Goal: Find specific page/section: Find specific page/section

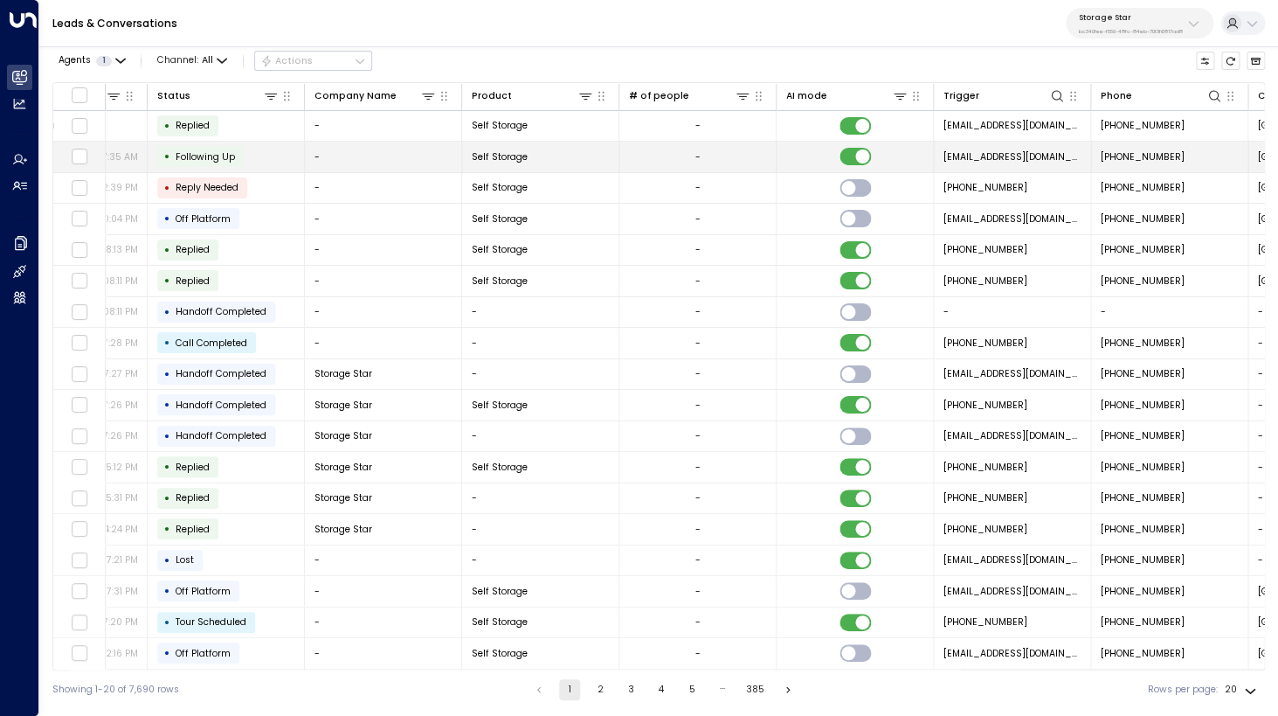
scroll to position [0, 891]
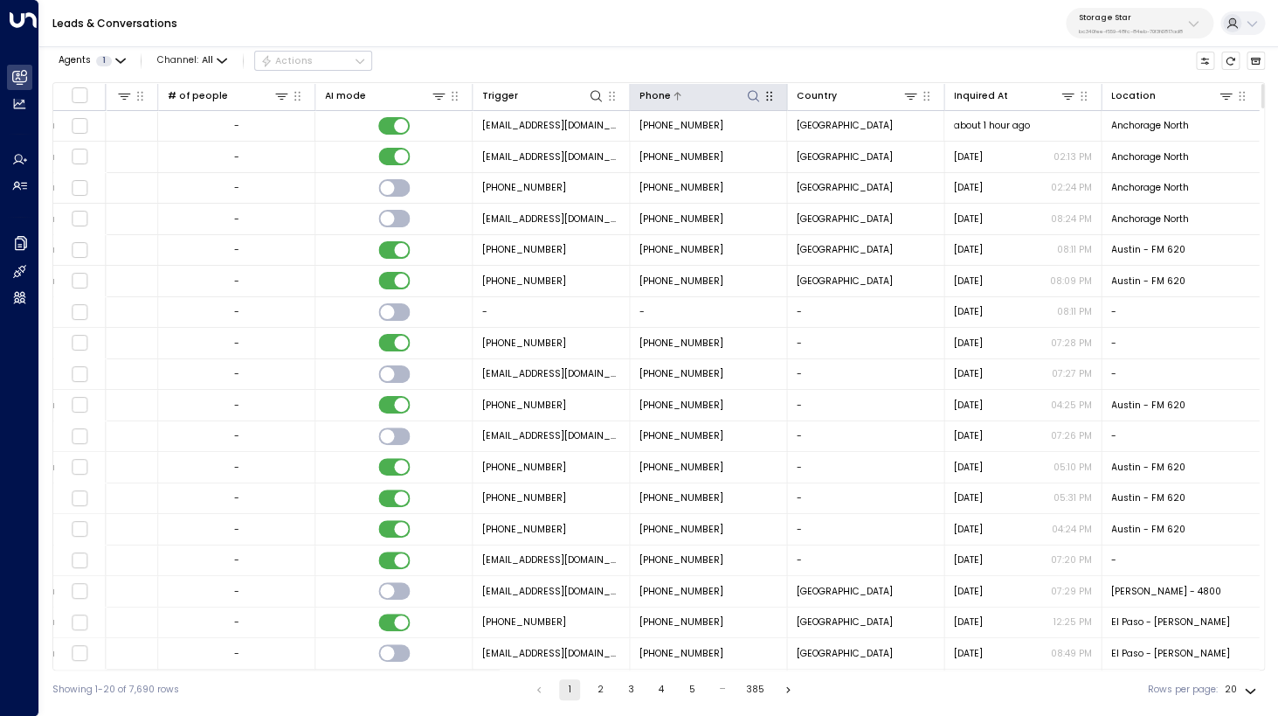
click at [754, 96] on icon at bounding box center [753, 96] width 14 height 14
type input "**********"
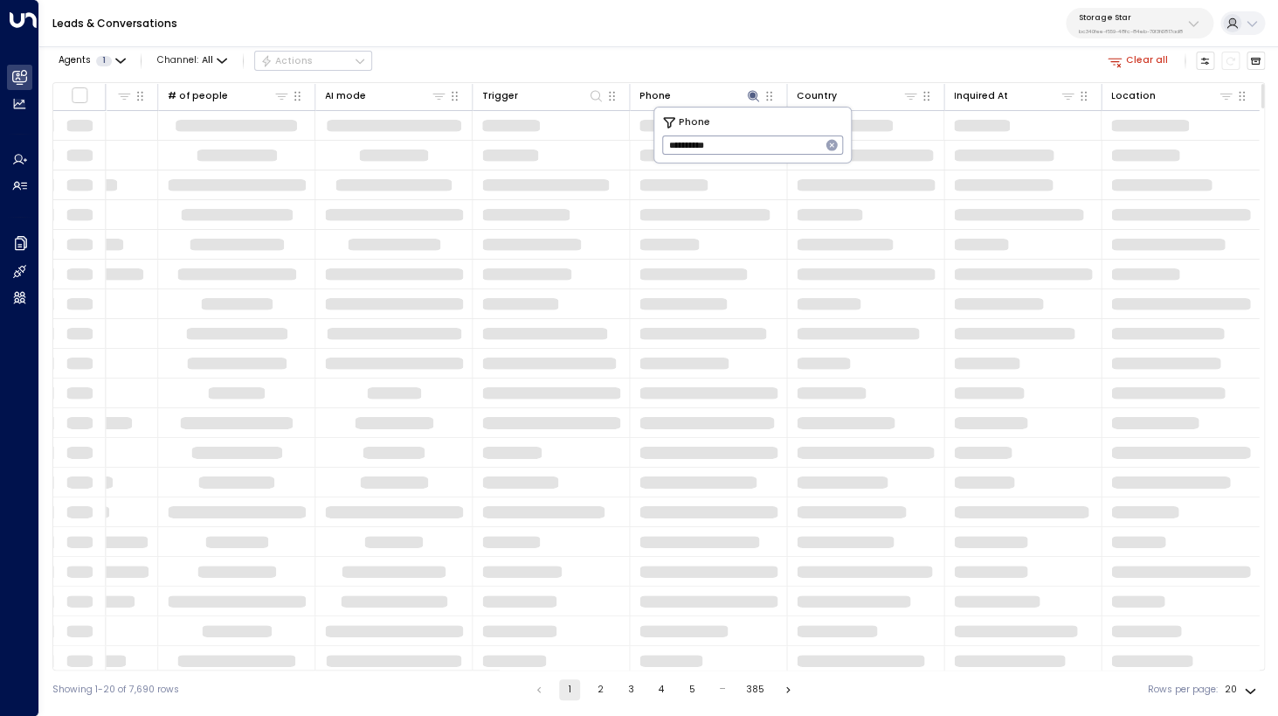
click at [783, 47] on div "Agents 1 Channel: All Actions Clear all" at bounding box center [658, 61] width 1213 height 30
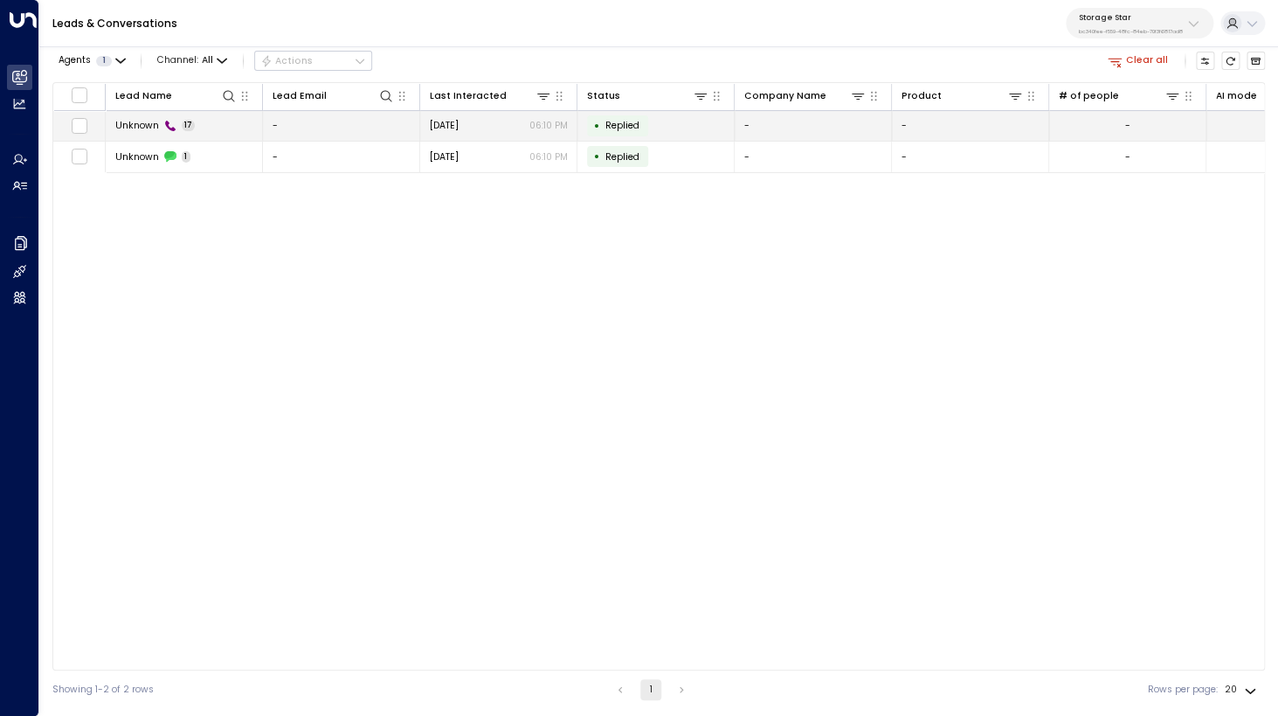
click at [149, 125] on span "Unknown" at bounding box center [137, 125] width 44 height 13
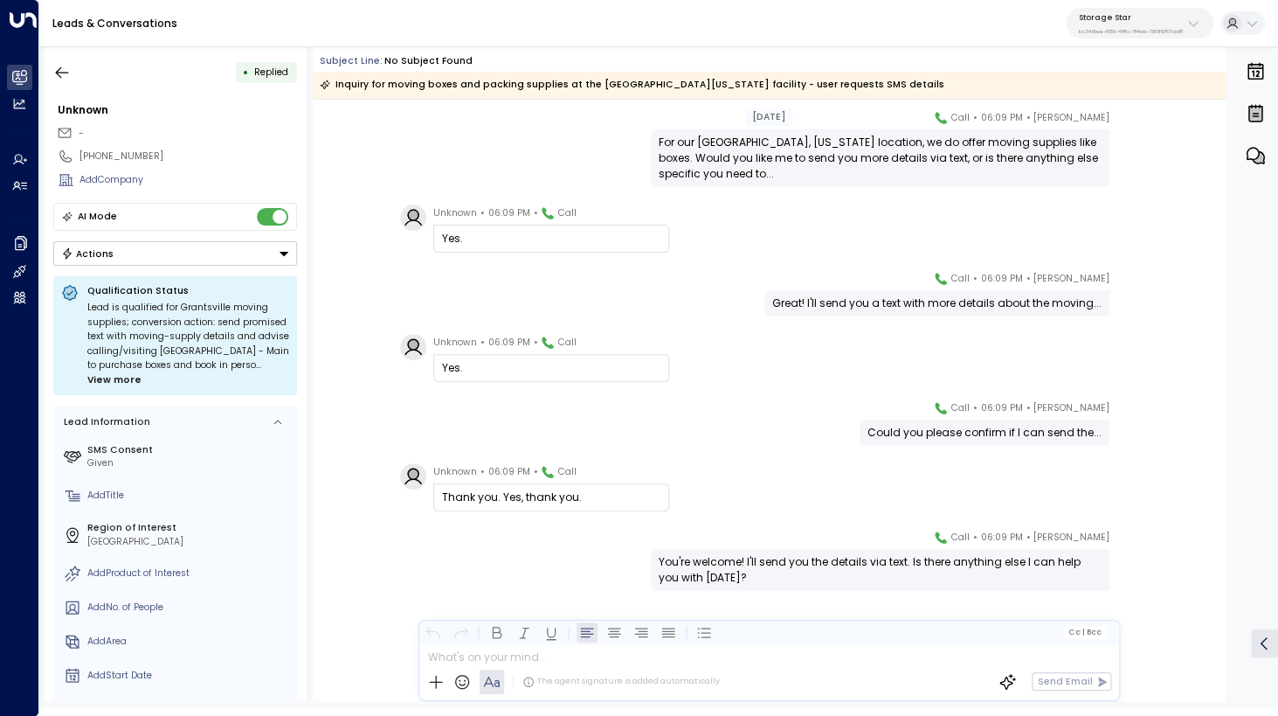
scroll to position [816, 0]
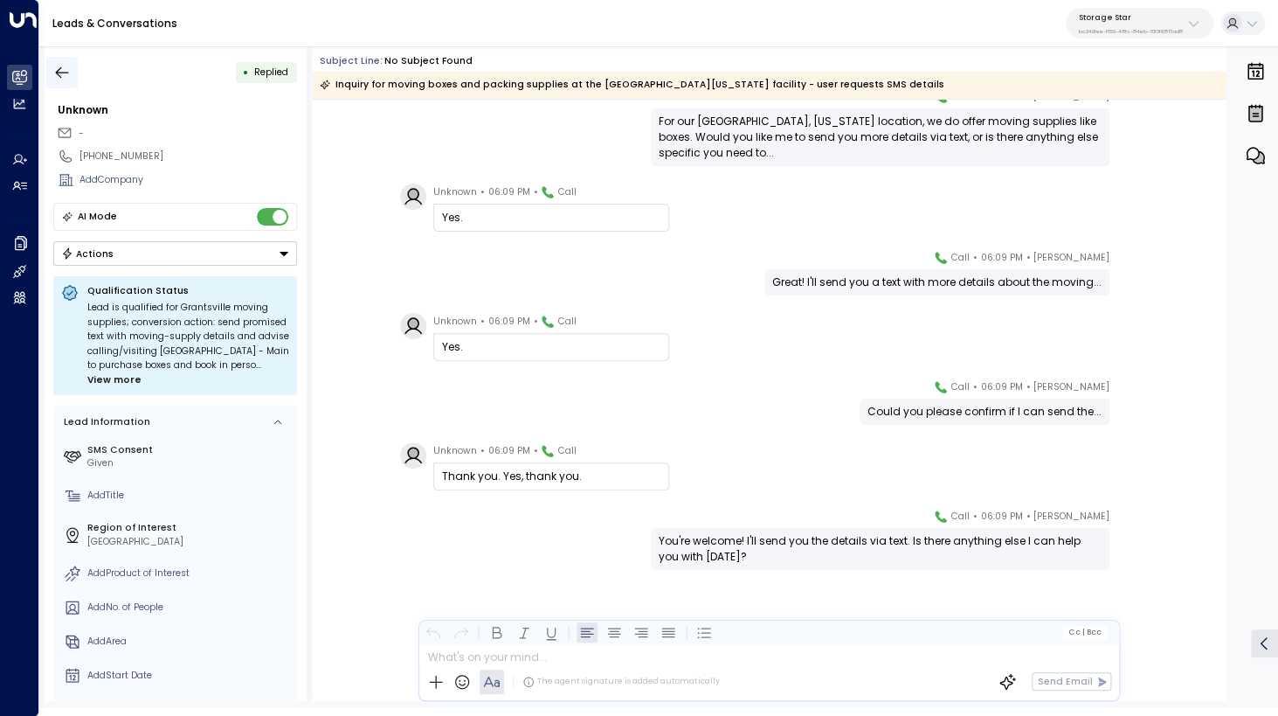
click at [69, 72] on icon "button" at bounding box center [61, 72] width 17 height 17
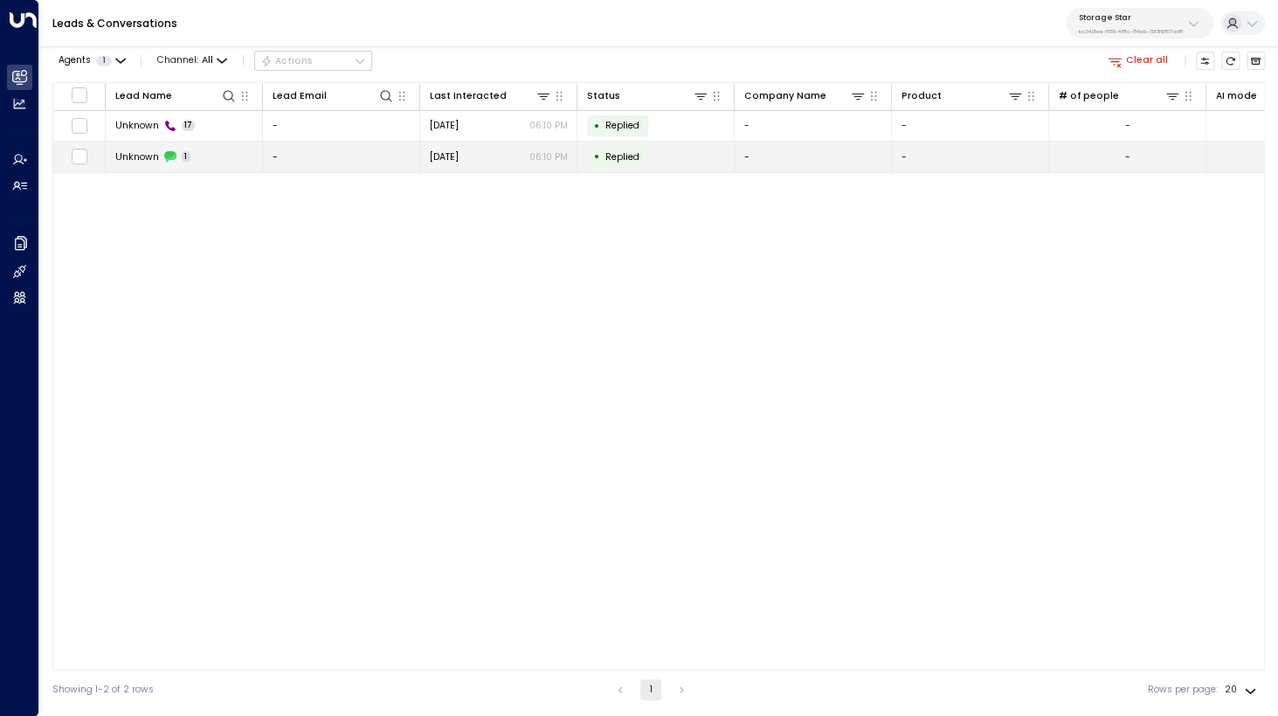
click at [146, 156] on span "Unknown" at bounding box center [137, 156] width 44 height 13
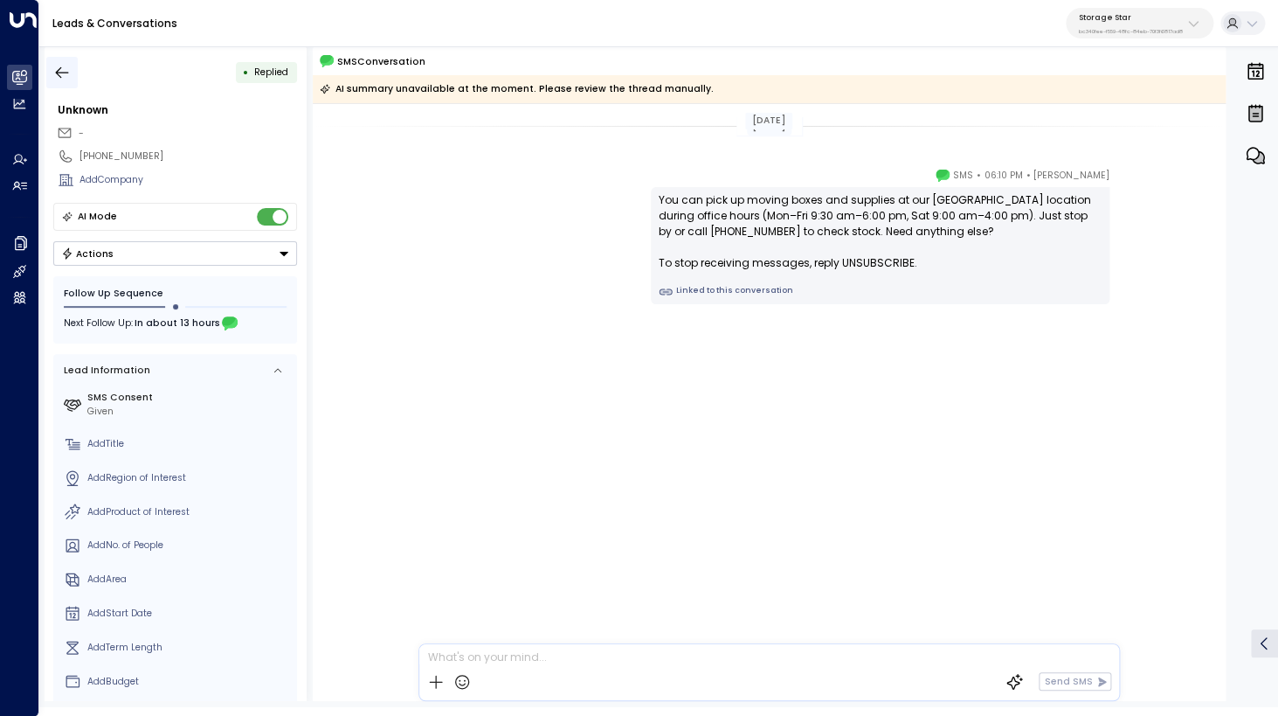
click at [72, 79] on button "button" at bounding box center [61, 72] width 31 height 31
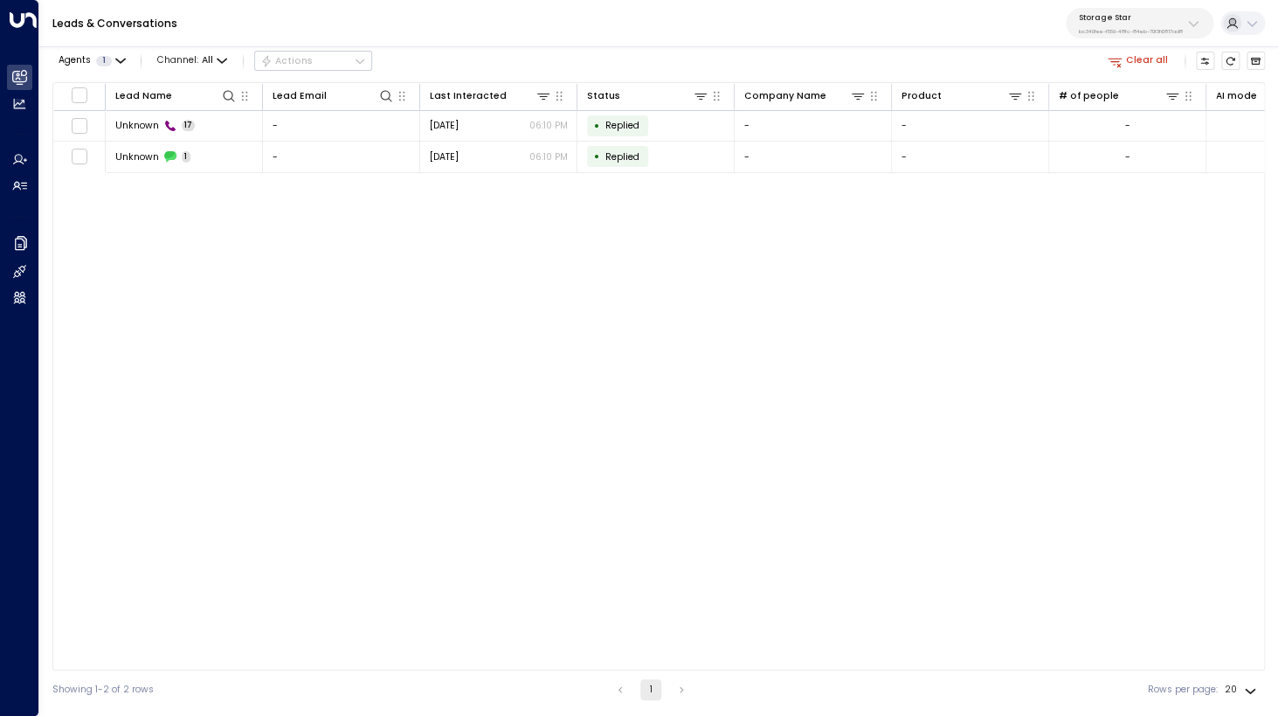
click at [1127, 62] on button "Clear all" at bounding box center [1139, 61] width 72 height 18
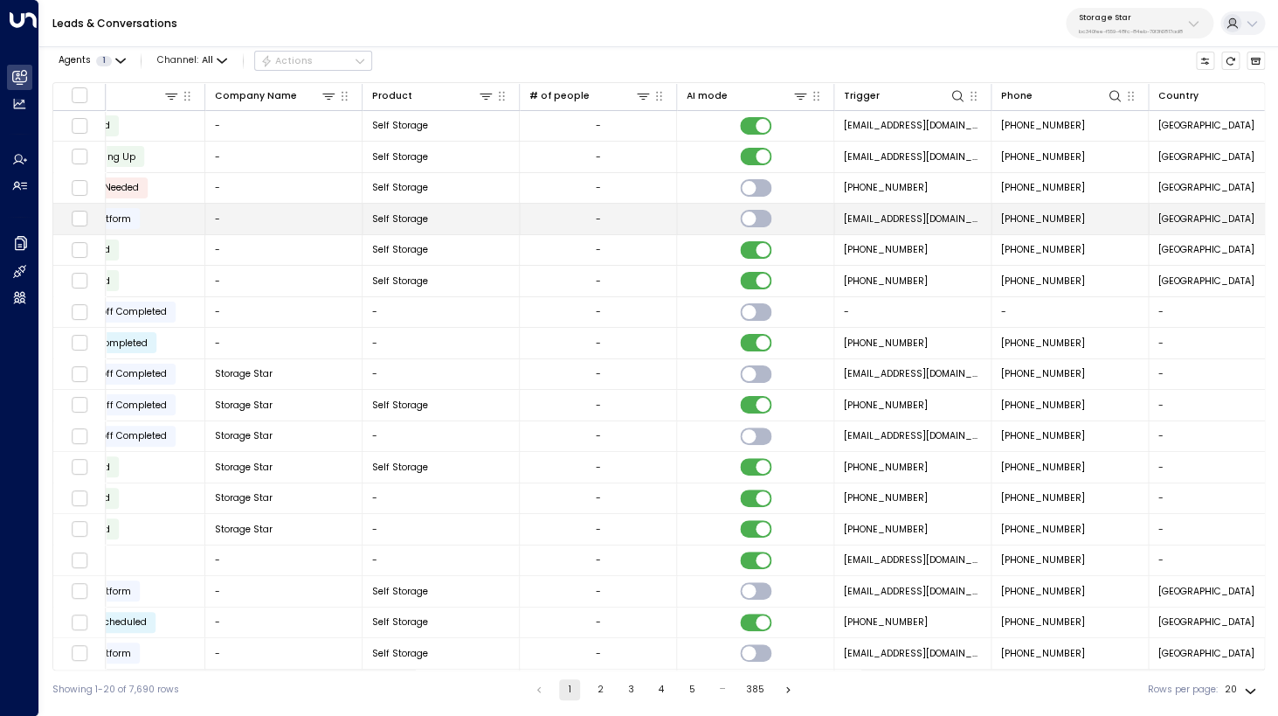
scroll to position [0, 865]
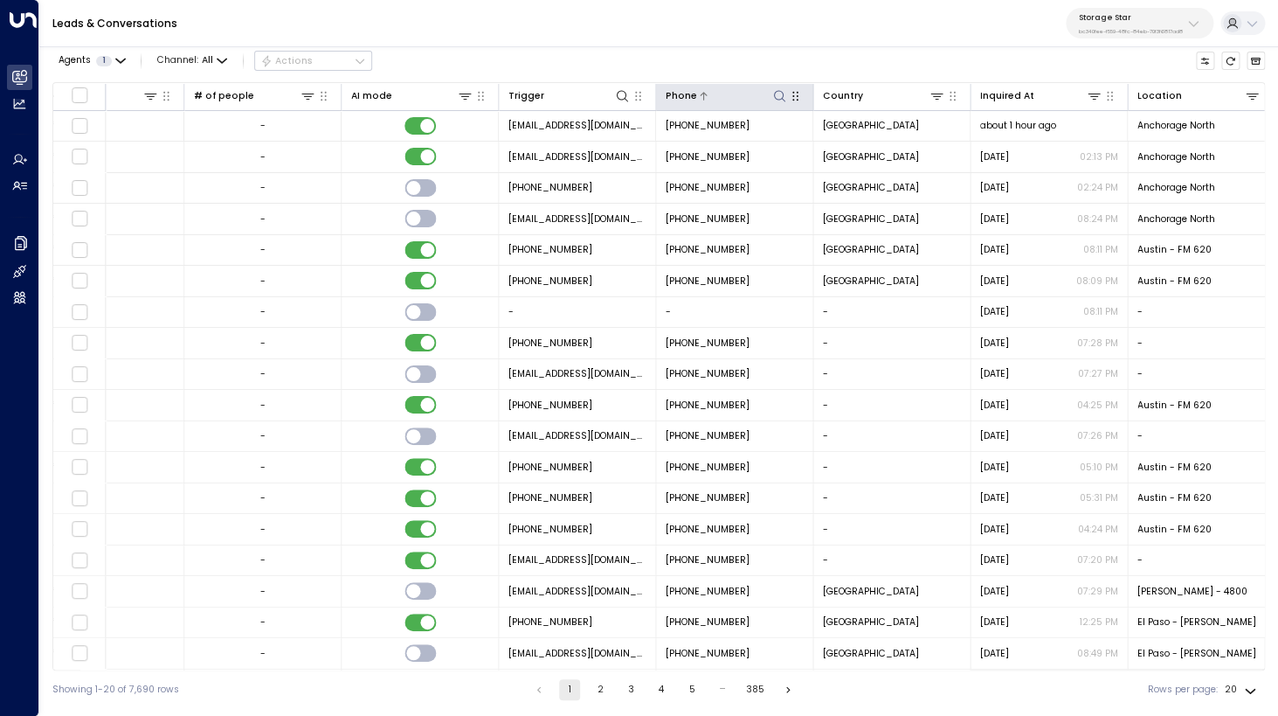
click at [782, 96] on icon at bounding box center [778, 95] width 11 height 11
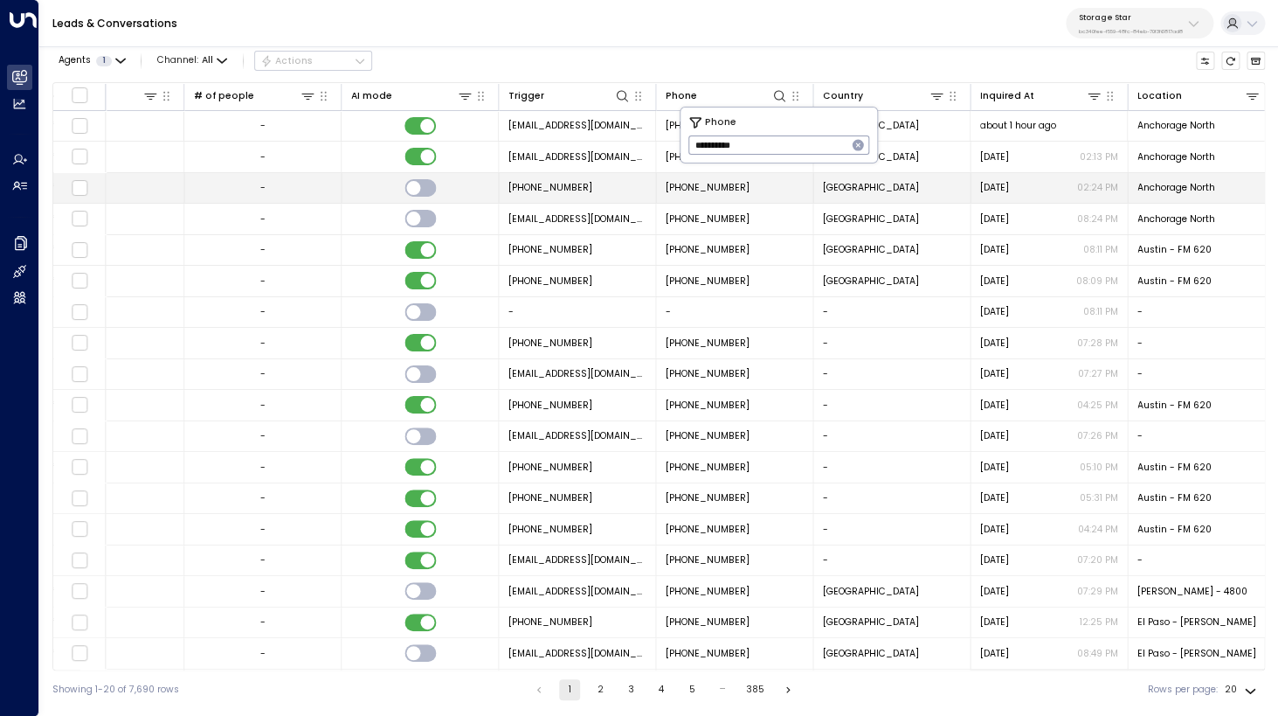
type input "**********"
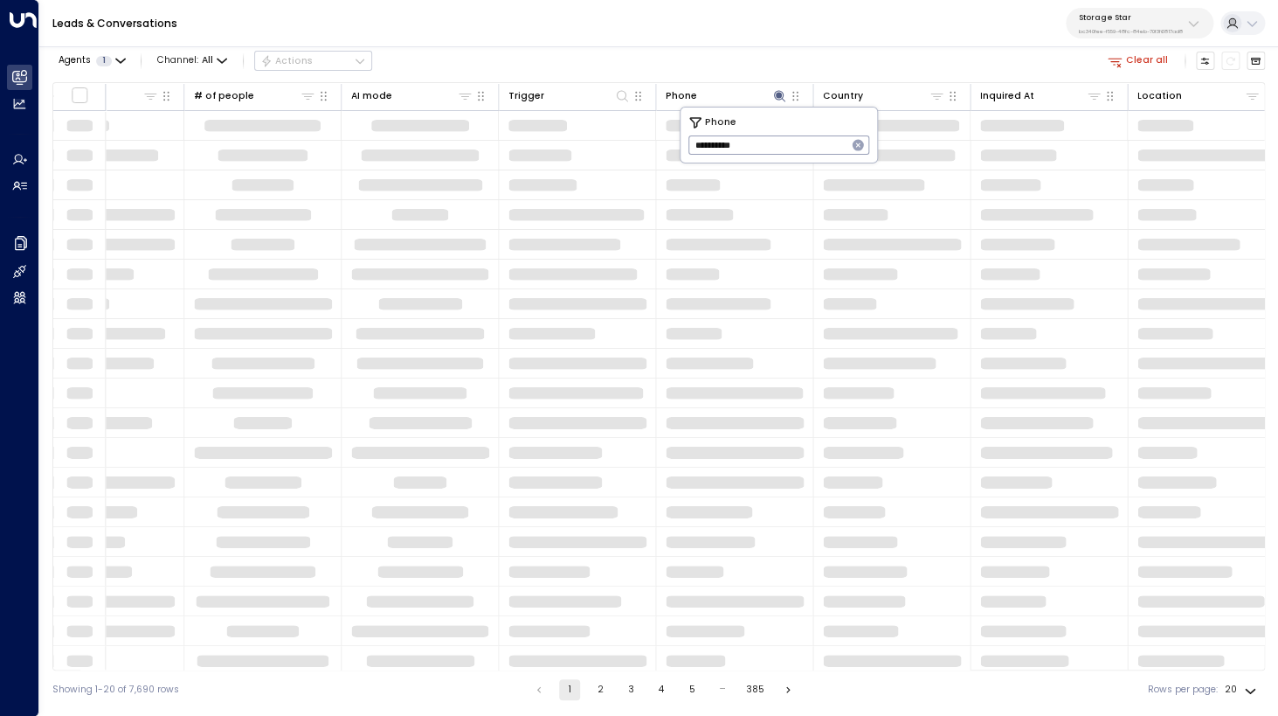
click at [835, 54] on div "Agents 1 Channel: All Actions Clear all" at bounding box center [658, 61] width 1213 height 30
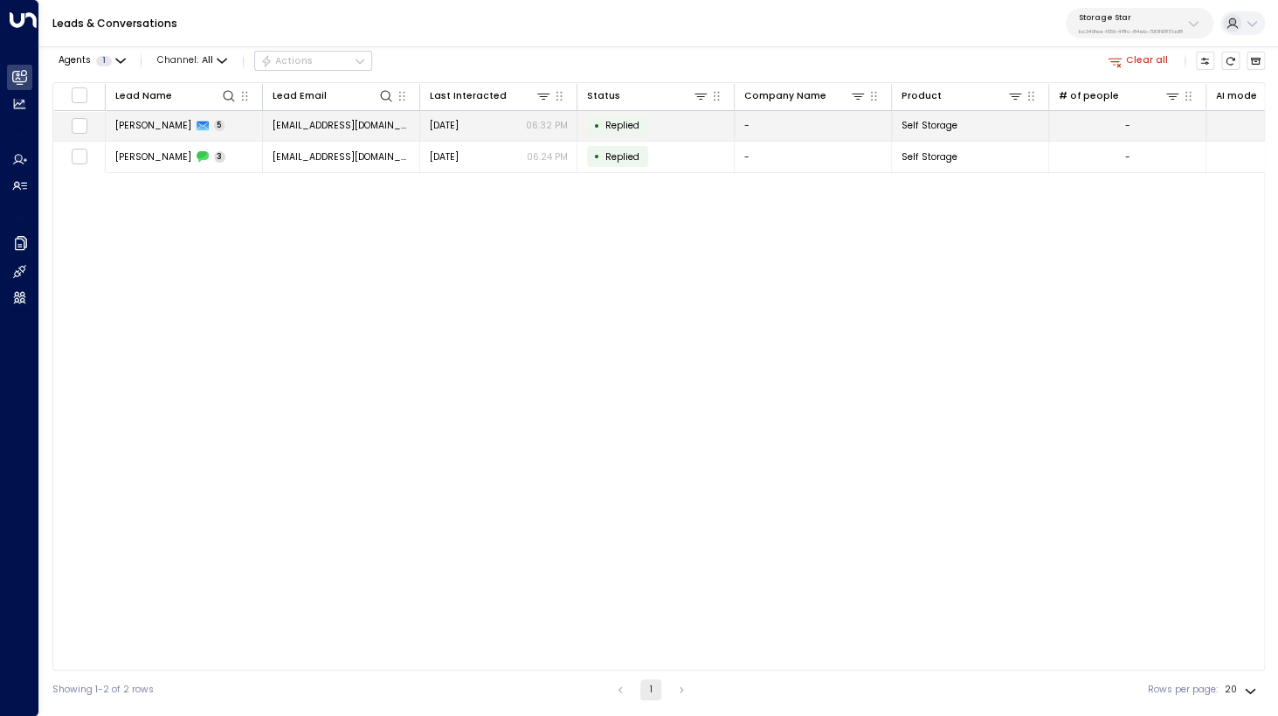
click at [138, 128] on span "Tonya Demontmollin" at bounding box center [153, 125] width 76 height 13
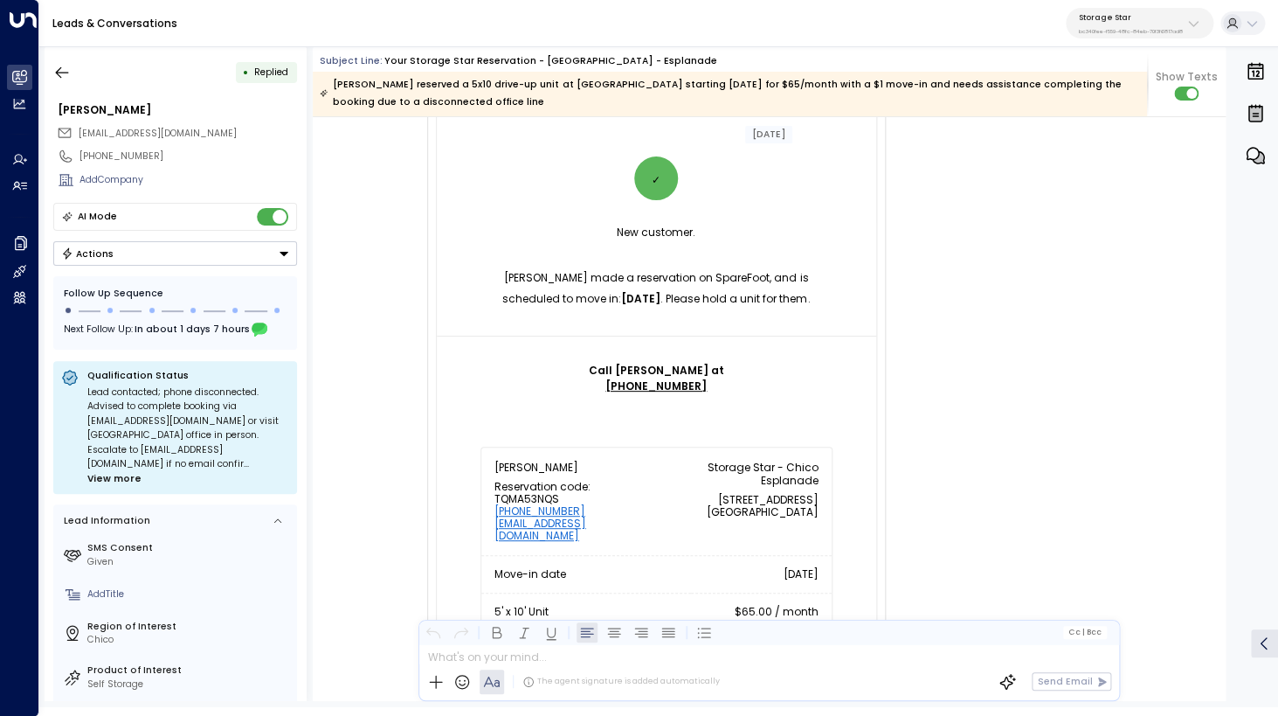
scroll to position [172, 0]
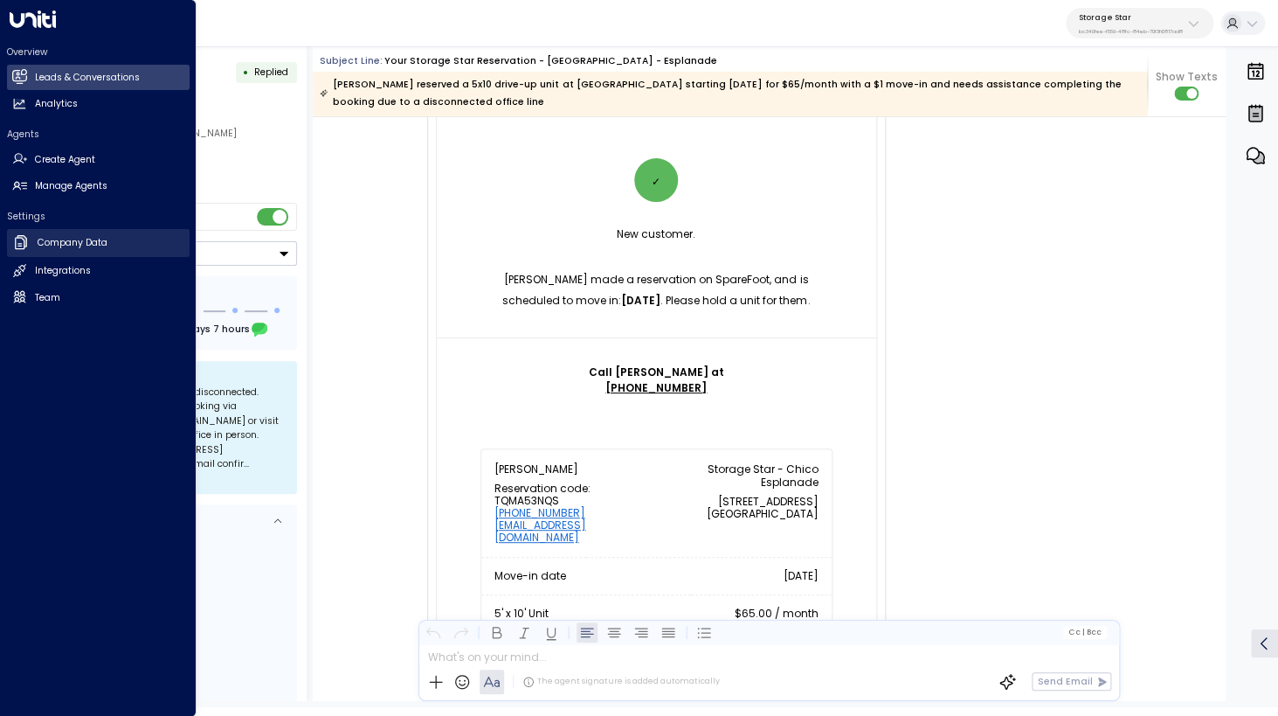
click at [68, 245] on h2 "Company Data" at bounding box center [73, 243] width 70 height 14
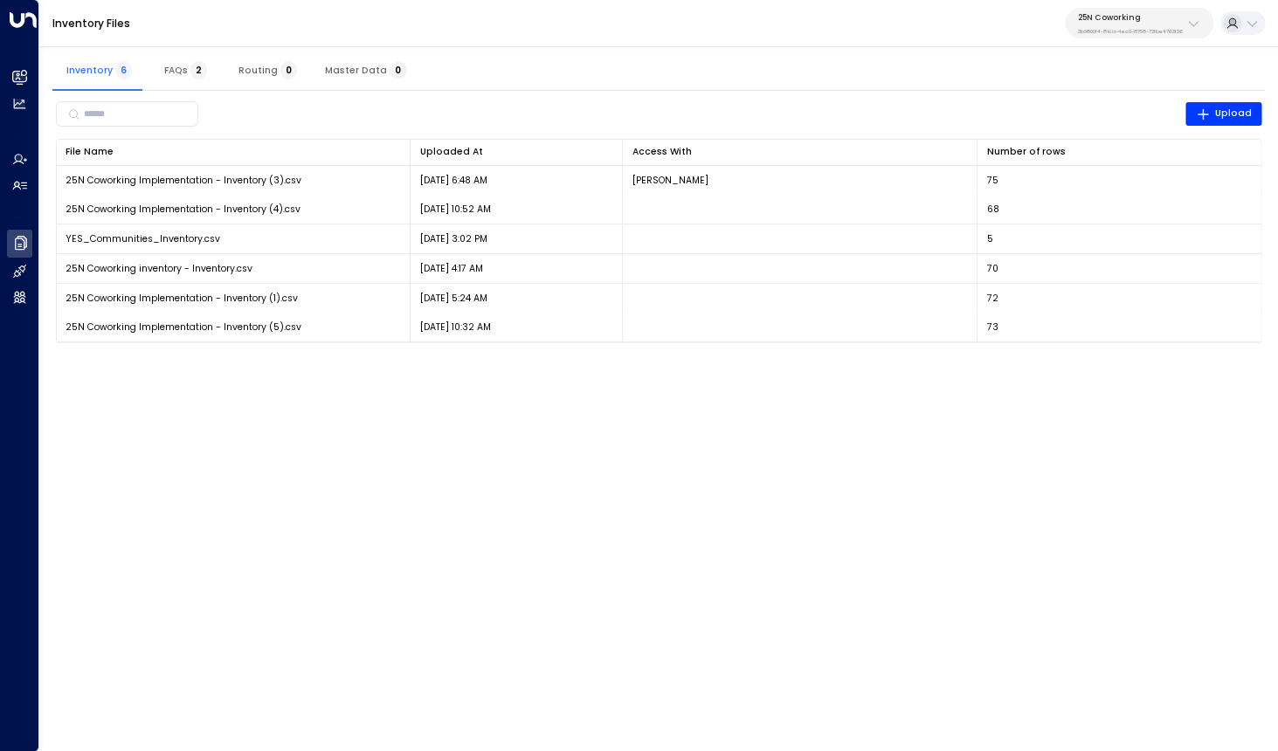
click at [1108, 28] on p "3b9800f4-81ca-4ec0-8758-72fbe4763f36" at bounding box center [1130, 31] width 105 height 7
type input "****"
click at [1104, 120] on div "Storage Star ID: bc340fee-f559-48fc-84eb-70f3f6817ad8" at bounding box center [1158, 119] width 173 height 27
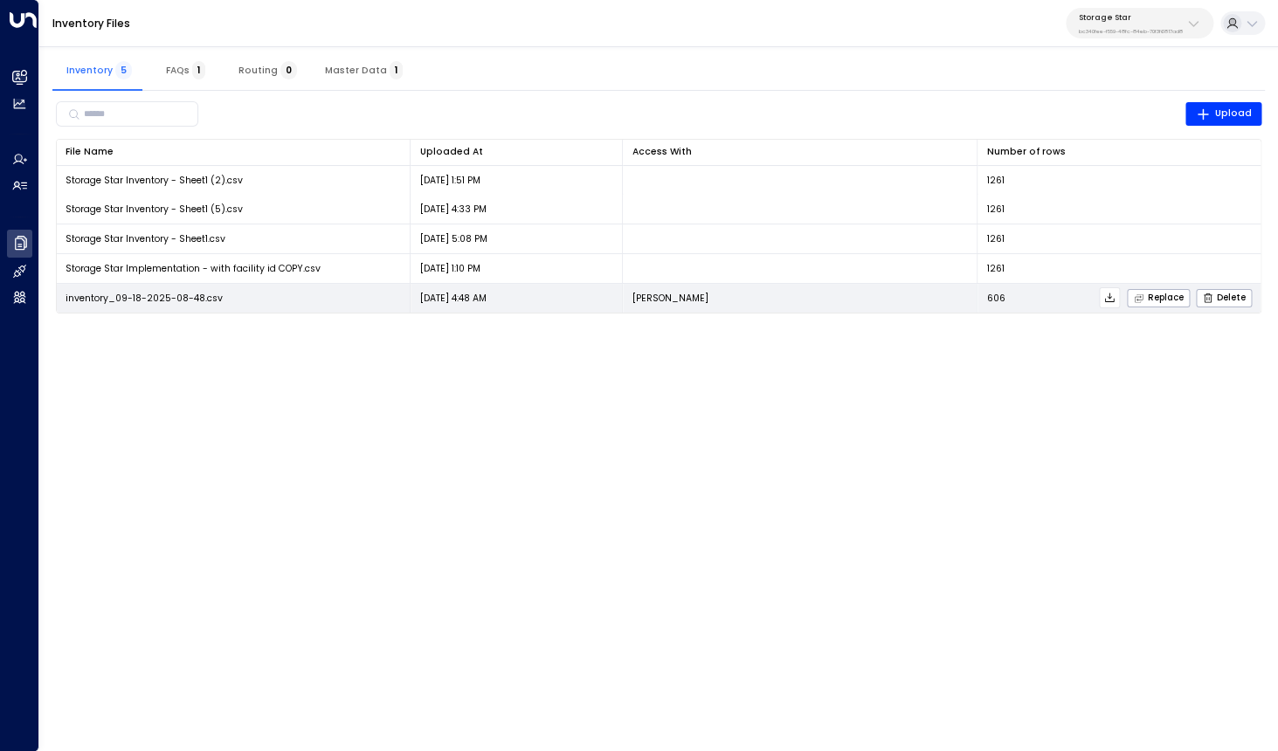
click at [1110, 301] on icon at bounding box center [1110, 298] width 12 height 12
click at [1113, 299] on icon at bounding box center [1110, 298] width 12 height 12
